Goal: Transaction & Acquisition: Purchase product/service

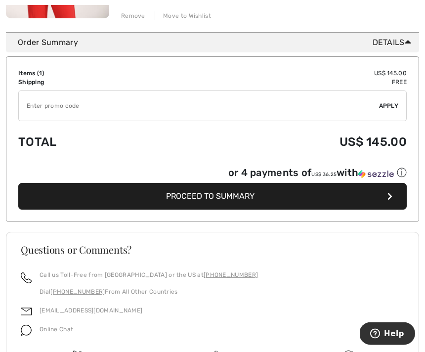
scroll to position [283, 0]
click at [384, 200] on button "Proceed to Summary" at bounding box center [212, 196] width 388 height 27
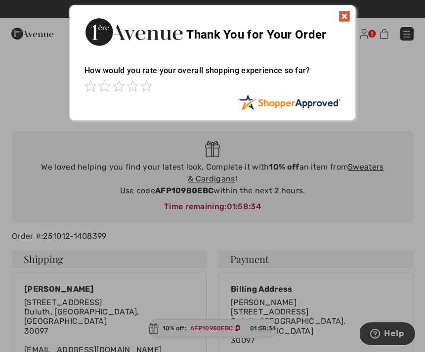
click at [335, 29] on div "Thank You for Your Order" at bounding box center [213, 30] width 286 height 50
click at [342, 24] on div "Thank You for Your Order" at bounding box center [213, 30] width 286 height 50
click at [347, 17] on img at bounding box center [345, 16] width 12 height 12
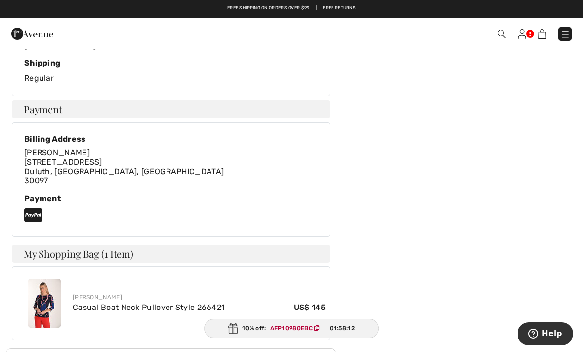
scroll to position [302, 0]
